Goal: Use online tool/utility: Use online tool/utility

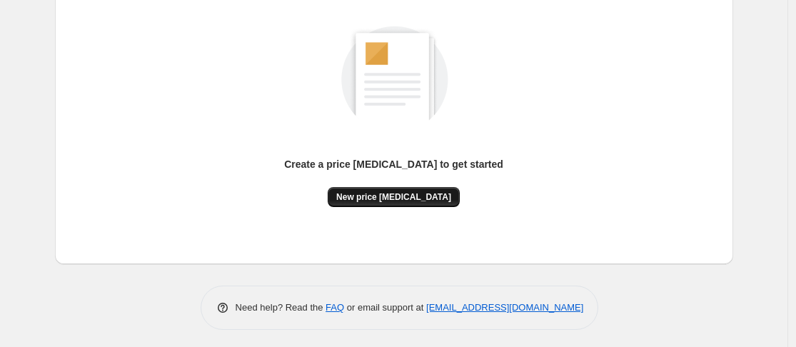
scroll to position [188, 0]
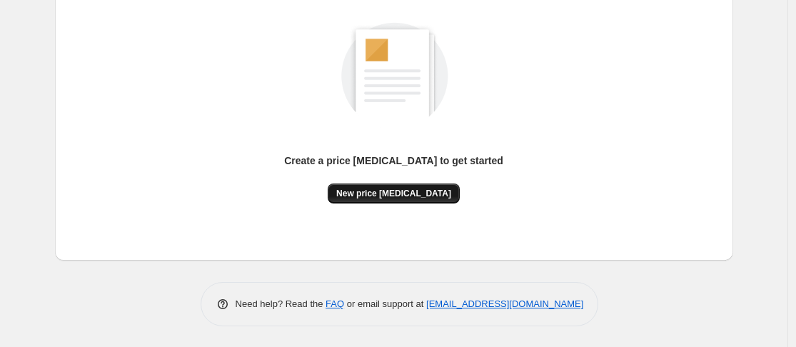
click at [388, 198] on span "New price [MEDICAL_DATA]" at bounding box center [393, 193] width 115 height 11
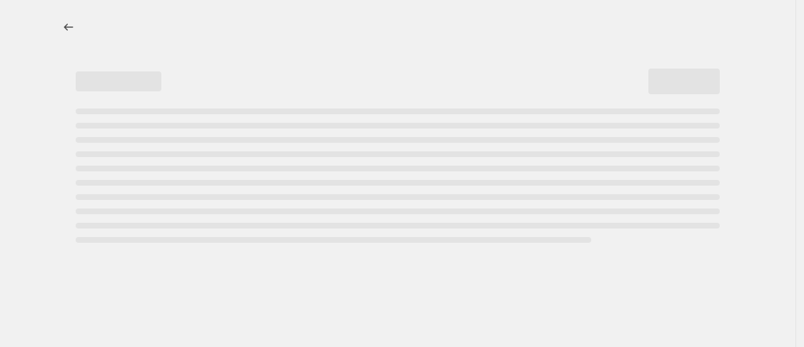
select select "percentage"
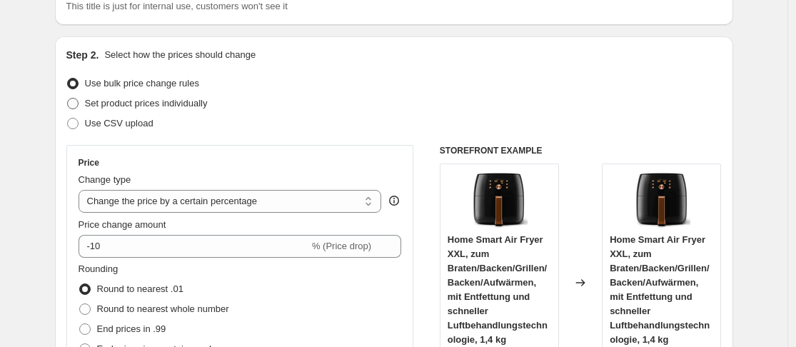
scroll to position [143, 0]
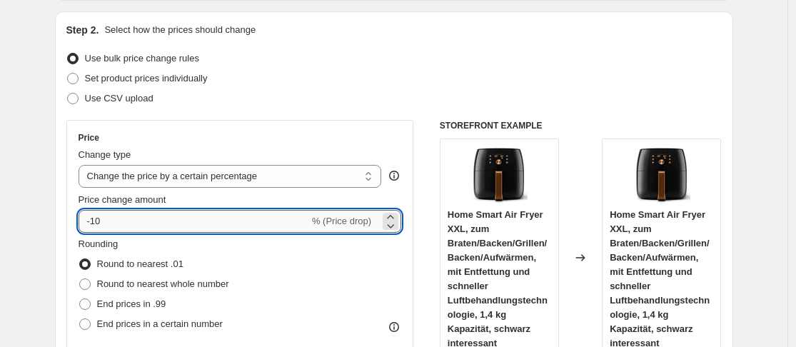
click at [225, 222] on input "-10" at bounding box center [194, 221] width 231 height 23
type input "-1"
type input "-31"
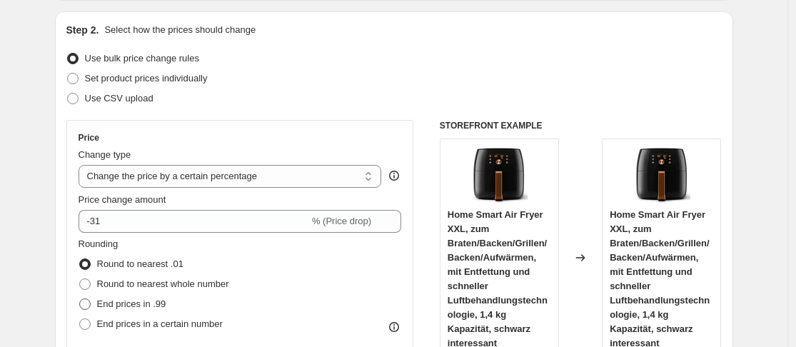
click at [131, 305] on span "End prices in .99" at bounding box center [131, 303] width 69 height 11
click at [80, 299] on input "End prices in .99" at bounding box center [79, 298] width 1 height 1
radio input "true"
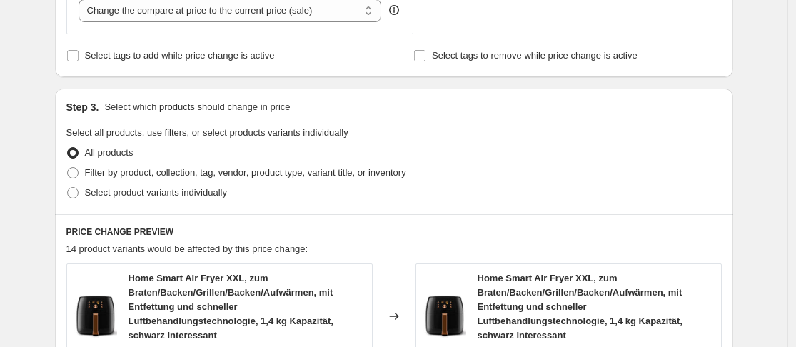
scroll to position [571, 0]
